Goal: Ask a question

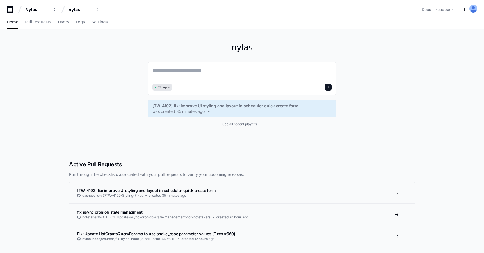
click at [208, 68] on textarea at bounding box center [242, 74] width 179 height 16
paste textarea "**********"
type textarea "**********"
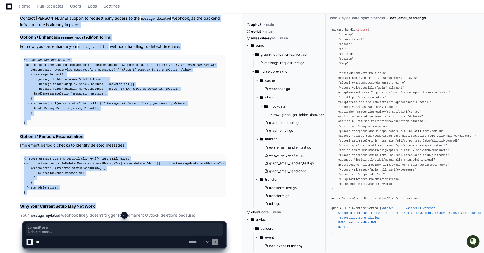
scroll to position [731, 0]
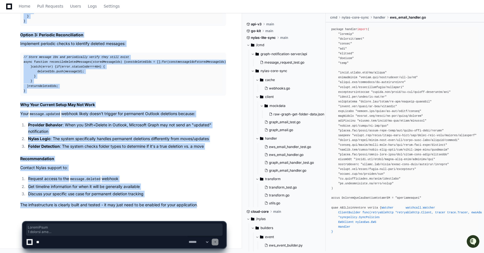
drag, startPoint x: 21, startPoint y: 113, endPoint x: 199, endPoint y: 206, distance: 200.7
copy div "PlayerZero 2 minutes ago Thinking Making a plan The user is asking about tracki…"
click at [188, 129] on li "Provider Behavior : When you Shift+Delete in Outlook, Microsoft Graph may not s…" at bounding box center [126, 128] width 200 height 13
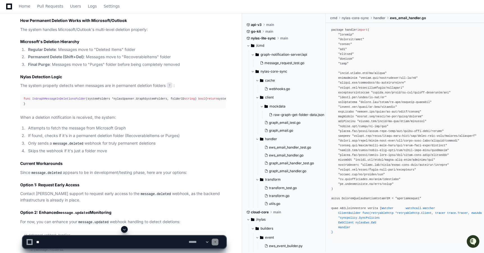
scroll to position [170, 0]
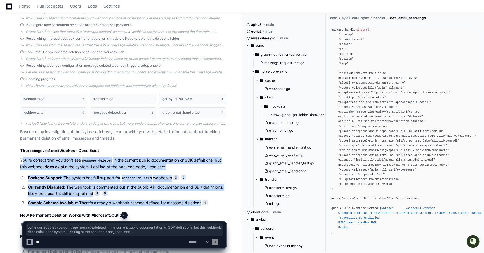
drag, startPoint x: 21, startPoint y: 158, endPoint x: 204, endPoint y: 199, distance: 186.8
copy article "ou're correct that you don't see message.deleted in the current public document…"
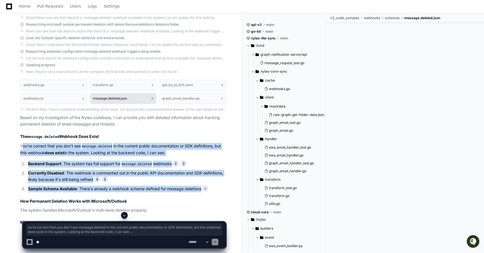
scroll to position [188, 0]
